Goal: Find contact information: Find contact information

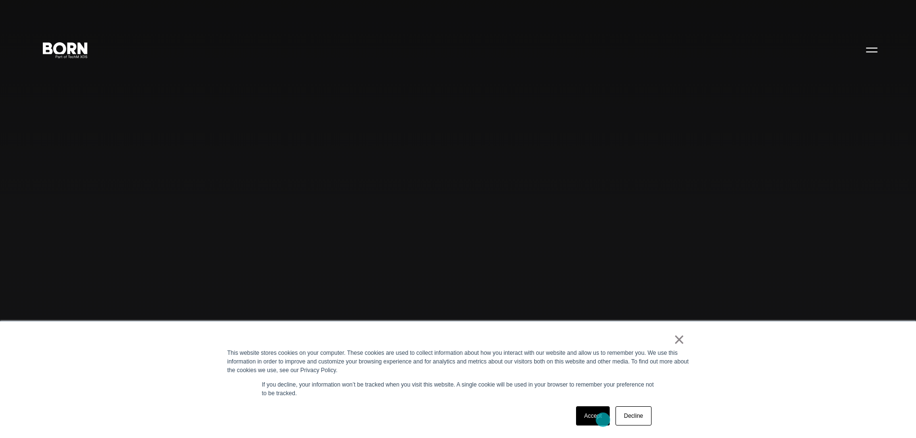
click at [601, 420] on link "Accept" at bounding box center [593, 415] width 34 height 19
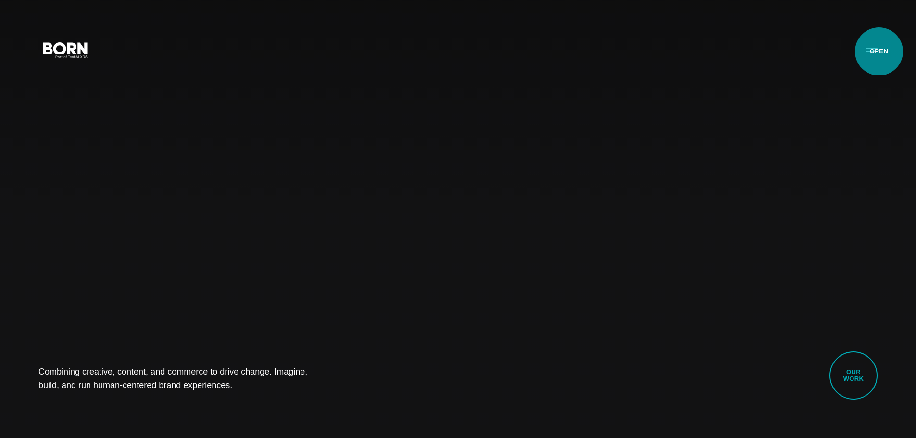
click at [879, 51] on button "Primary Menu" at bounding box center [871, 49] width 23 height 20
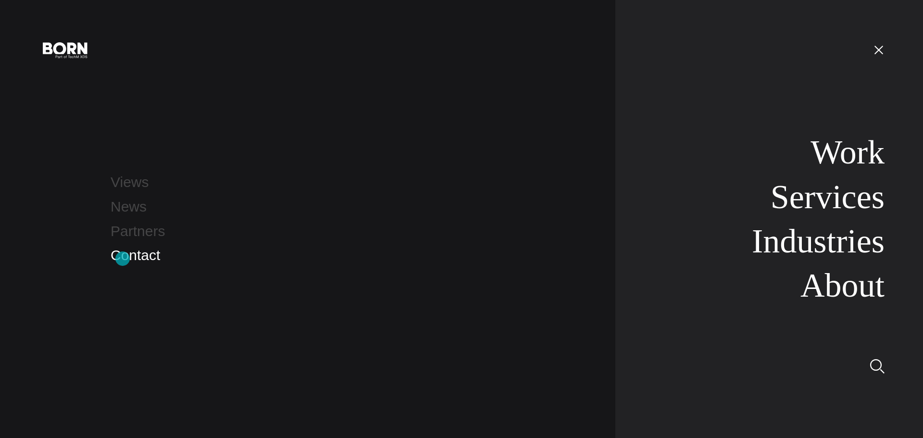
click at [124, 257] on link "Contact" at bounding box center [136, 255] width 50 height 16
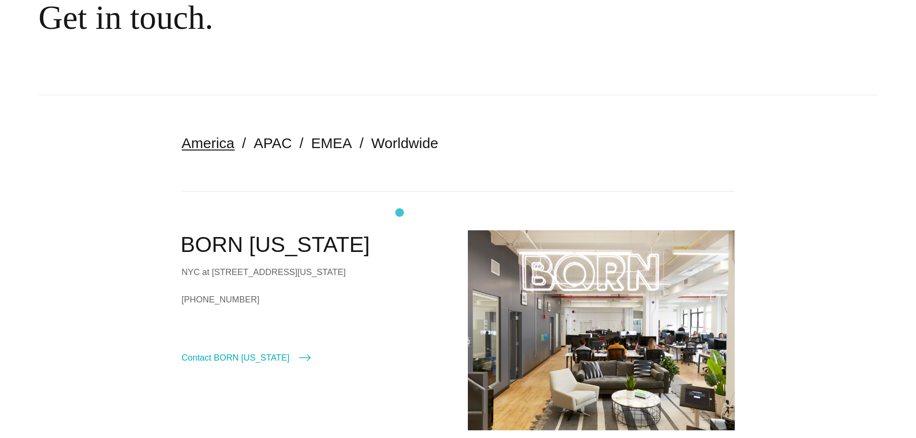
scroll to position [144, 0]
